Goal: Information Seeking & Learning: Check status

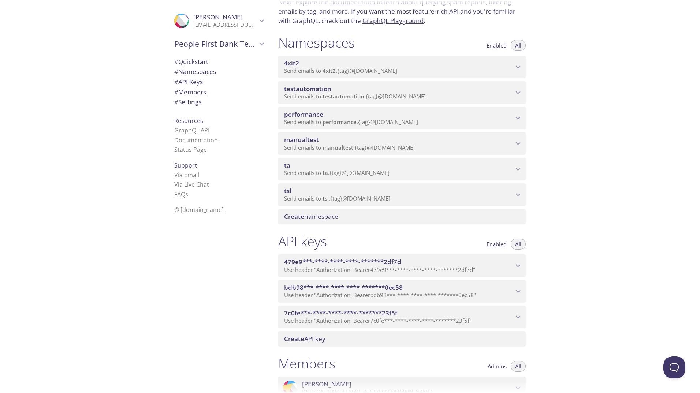
scroll to position [57, 0]
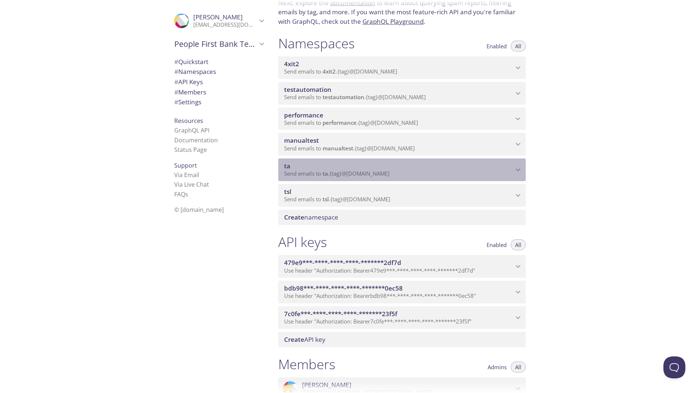
click at [517, 172] on icon "ta namespace" at bounding box center [518, 170] width 10 height 10
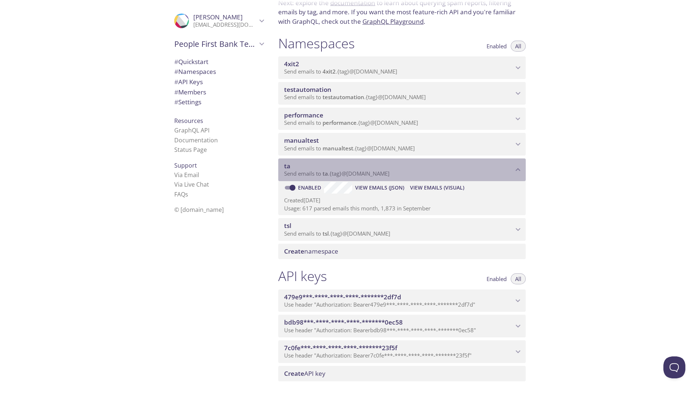
click at [517, 172] on icon "ta namespace" at bounding box center [518, 170] width 10 height 10
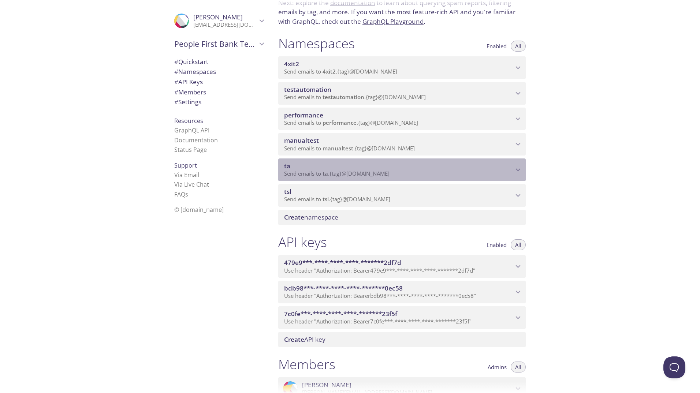
click at [516, 175] on div "ta Send emails to ta . {tag} @inbox.testmail.app" at bounding box center [401, 170] width 247 height 23
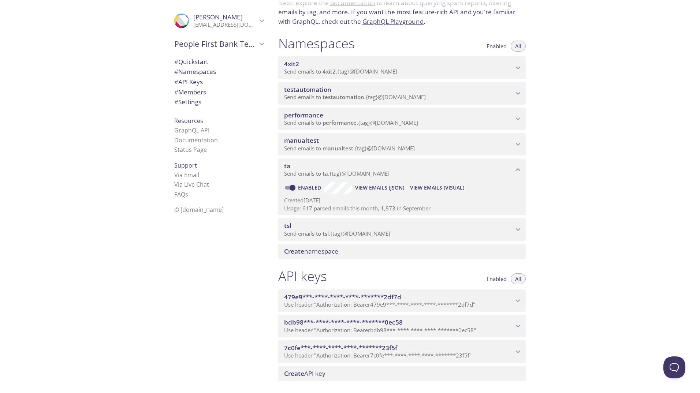
click at [446, 185] on span "View Emails (Visual)" at bounding box center [437, 187] width 54 height 9
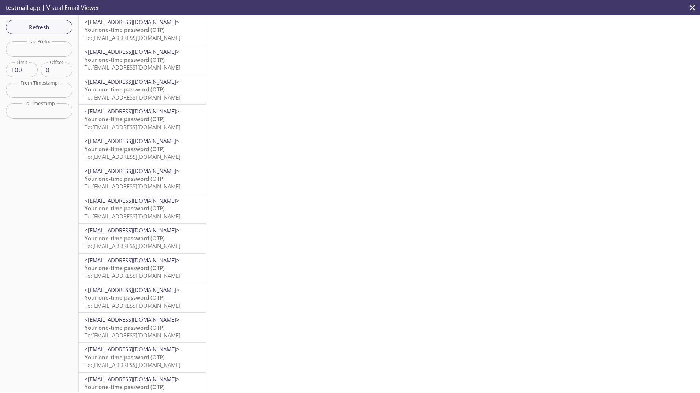
click at [144, 30] on span "Your one-time password (OTP)" at bounding box center [125, 29] width 80 height 7
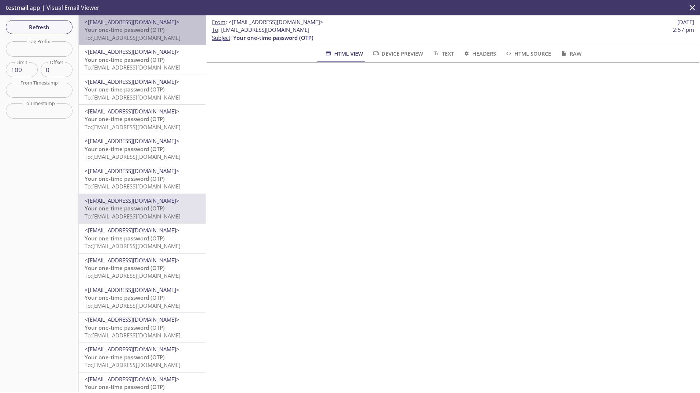
click at [142, 28] on span "Your one-time password (OTP)" at bounding box center [125, 29] width 80 height 7
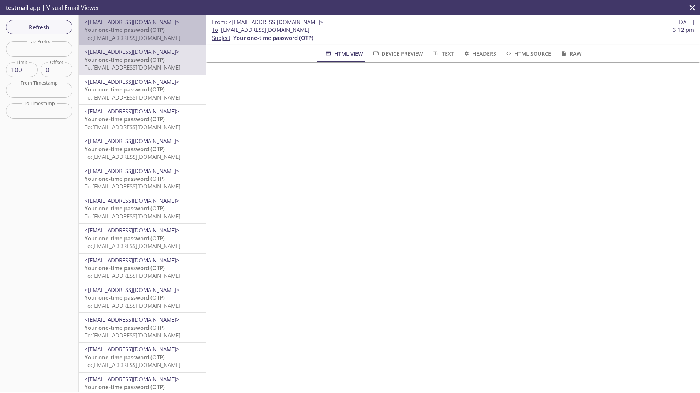
click at [148, 33] on span "Your one-time password (OTP)" at bounding box center [125, 29] width 80 height 7
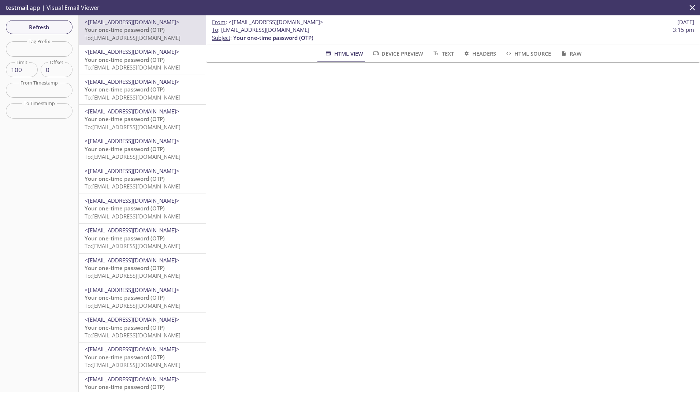
click at [232, 167] on div "From : <noreply@digital.peoplefirstbank.com.au> 15 Oct 2025 To : ta.603000304@i…" at bounding box center [453, 203] width 494 height 377
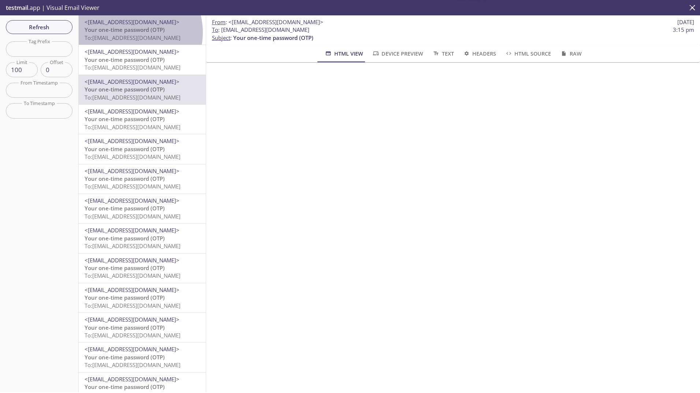
click at [129, 33] on span "Your one-time password (OTP)" at bounding box center [125, 29] width 80 height 7
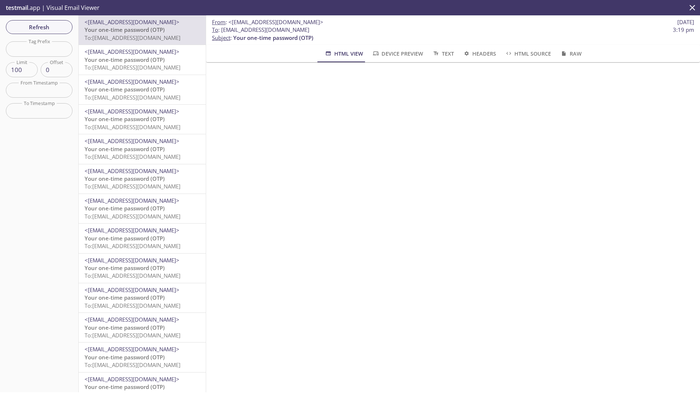
click at [119, 42] on p "Your one-time password (OTP) To: ta.603000302@inbox.testmail.app" at bounding box center [142, 34] width 115 height 16
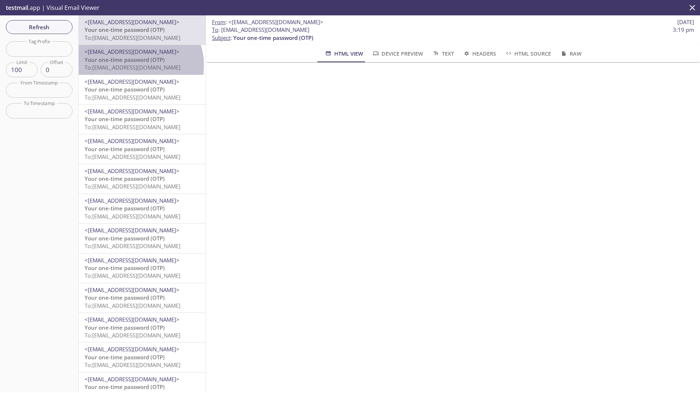
click at [135, 65] on span "To: ta.800625607@inbox.testmail.app" at bounding box center [133, 67] width 96 height 7
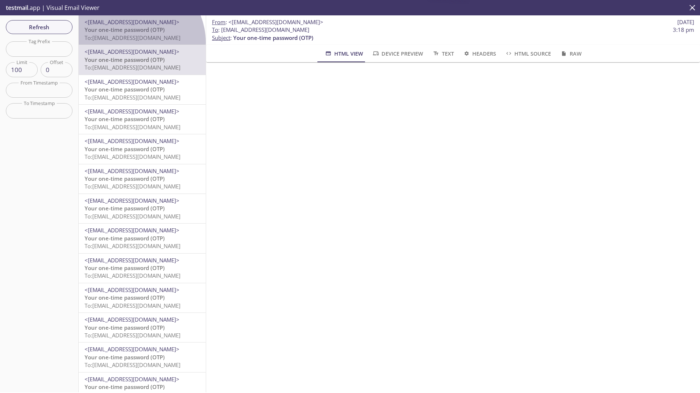
click at [134, 42] on div "<noreply@digital.peoplefirstbank.com.au> Your one-time password (OTP) To: ta.60…" at bounding box center [142, 29] width 127 height 29
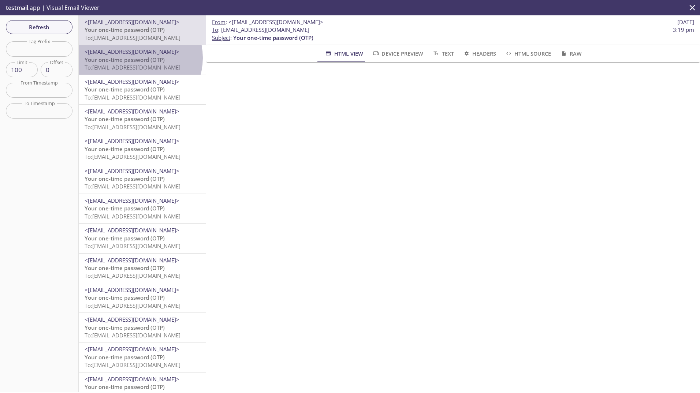
click at [136, 58] on span "Your one-time password (OTP)" at bounding box center [125, 59] width 80 height 7
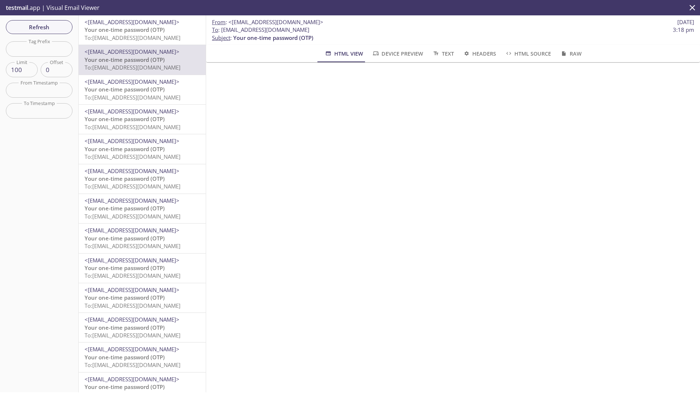
click at [125, 31] on span "Your one-time password (OTP)" at bounding box center [125, 29] width 80 height 7
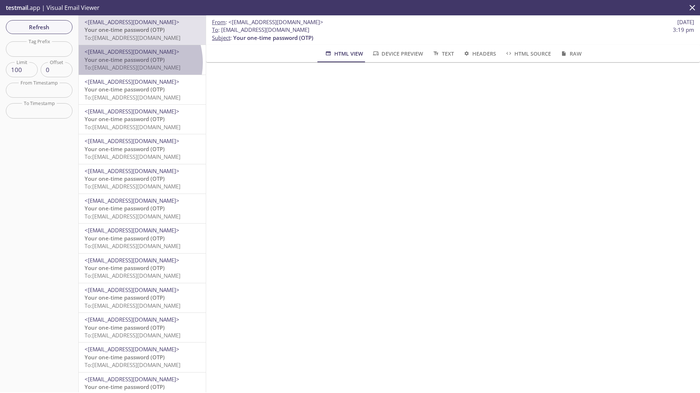
click at [131, 63] on span "Your one-time password (OTP)" at bounding box center [125, 59] width 80 height 7
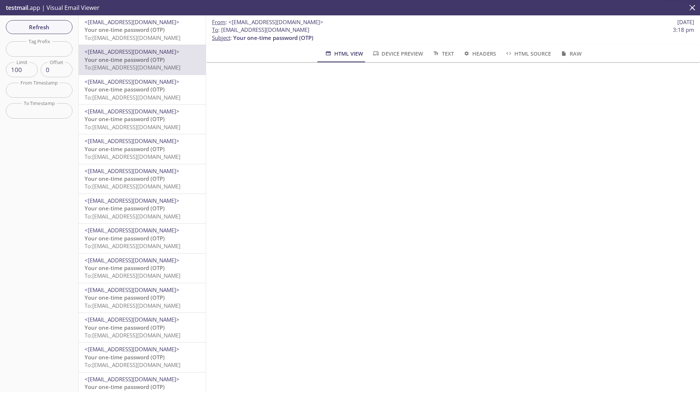
click at [130, 31] on span "Your one-time password (OTP)" at bounding box center [125, 29] width 80 height 7
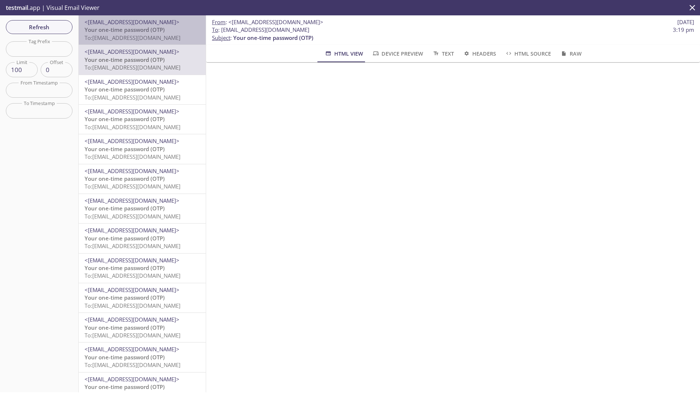
click at [156, 38] on span "To: ta.800624137@inbox.testmail.app" at bounding box center [133, 37] width 96 height 7
click at [150, 34] on span "To: [EMAIL_ADDRESS][DOMAIN_NAME]" at bounding box center [133, 37] width 96 height 7
